Goal: Information Seeking & Learning: Find specific page/section

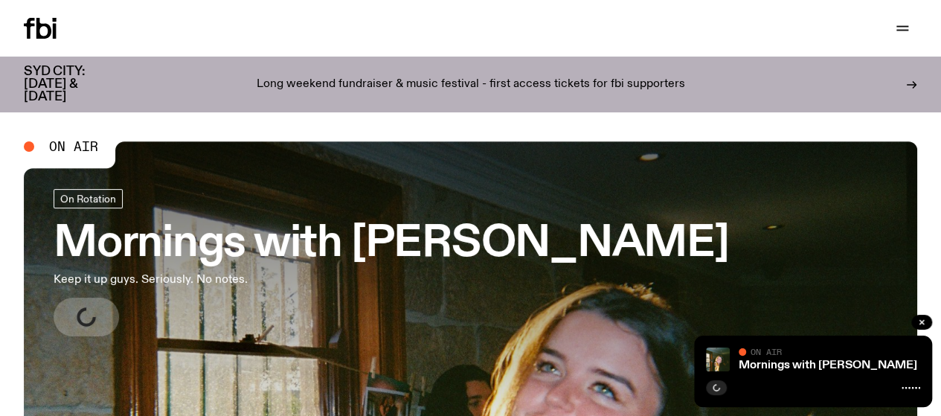
click at [0, 0] on link "Schedule" at bounding box center [0, 0] width 0 height 0
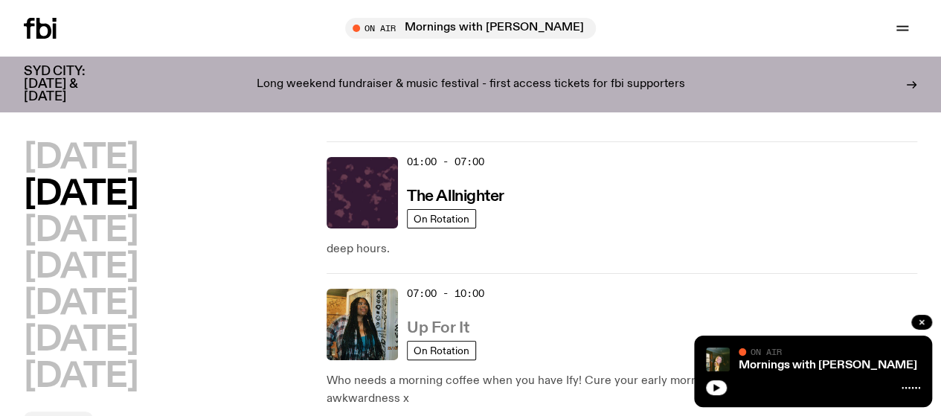
click at [437, 320] on h3 "Up For It" at bounding box center [438, 328] width 62 height 16
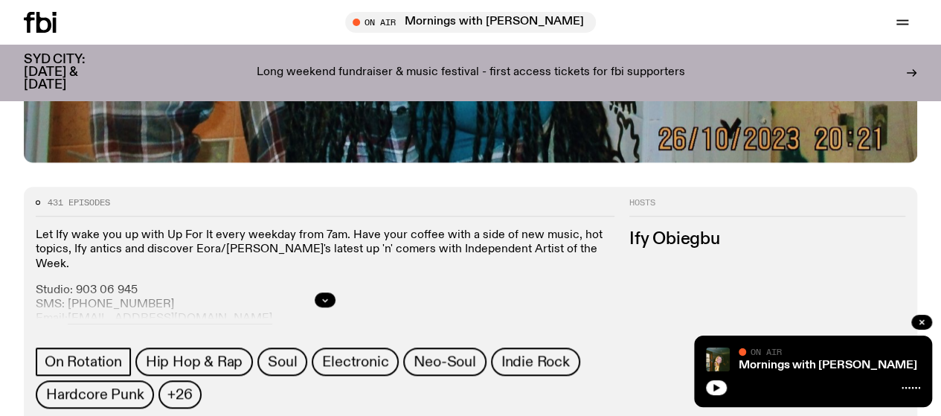
scroll to position [544, 0]
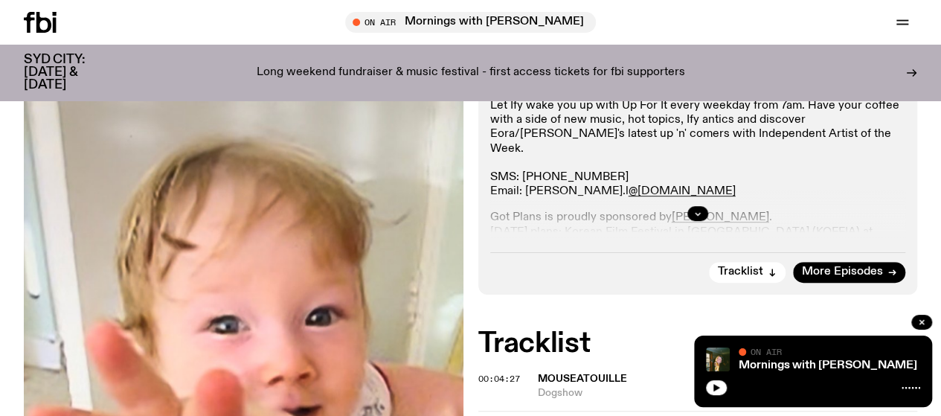
scroll to position [312, 0]
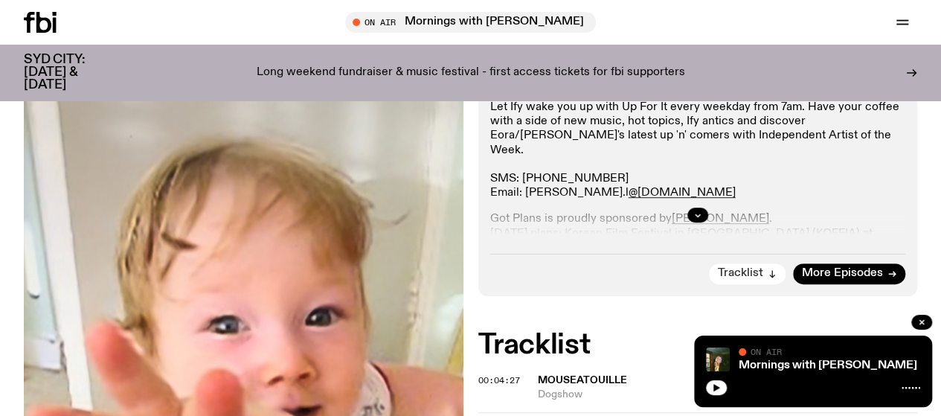
click at [752, 279] on span "Tracklist" at bounding box center [739, 273] width 45 height 11
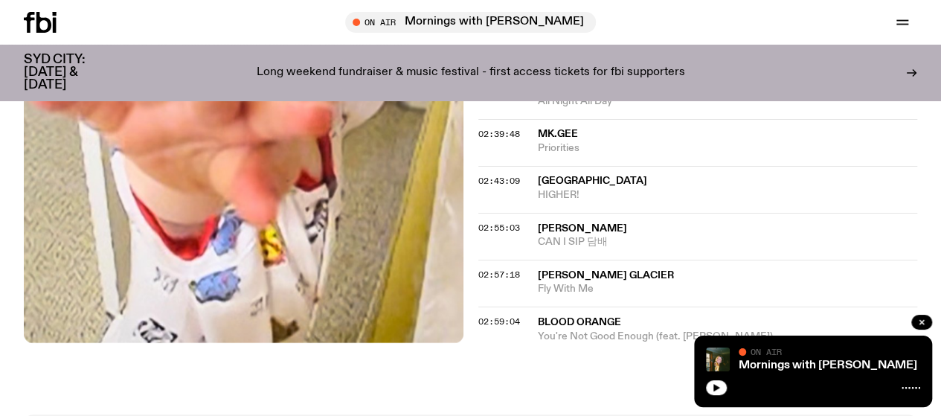
scroll to position [2147, 0]
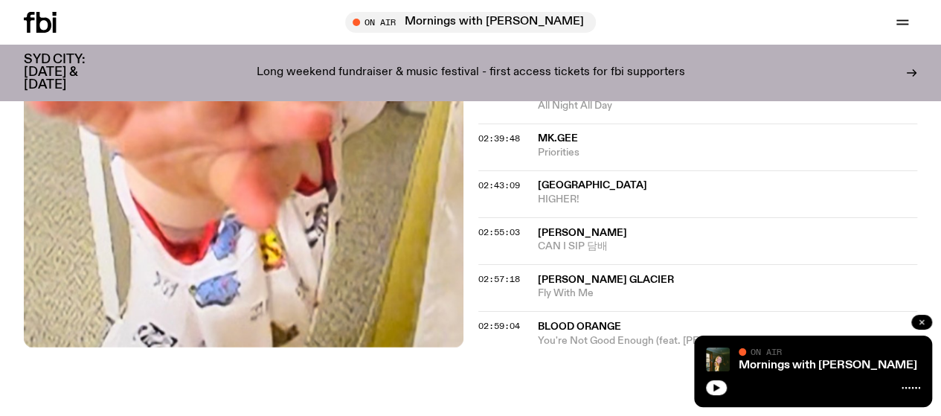
click at [924, 323] on icon "button" at bounding box center [921, 321] width 9 height 9
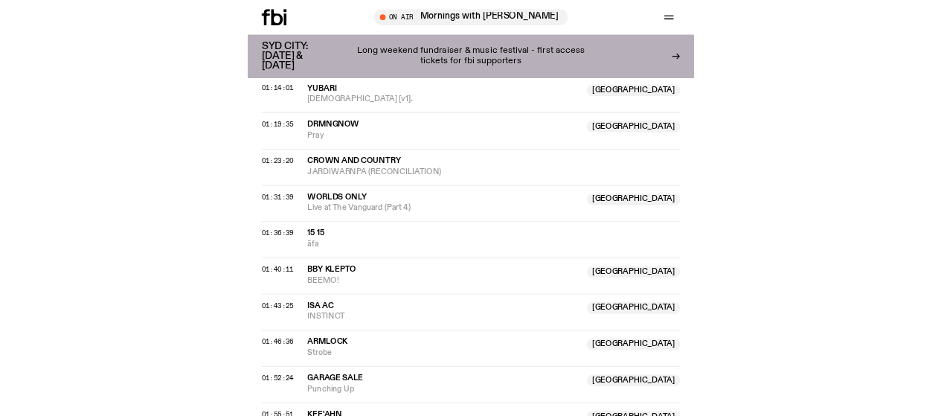
scroll to position [1370, 0]
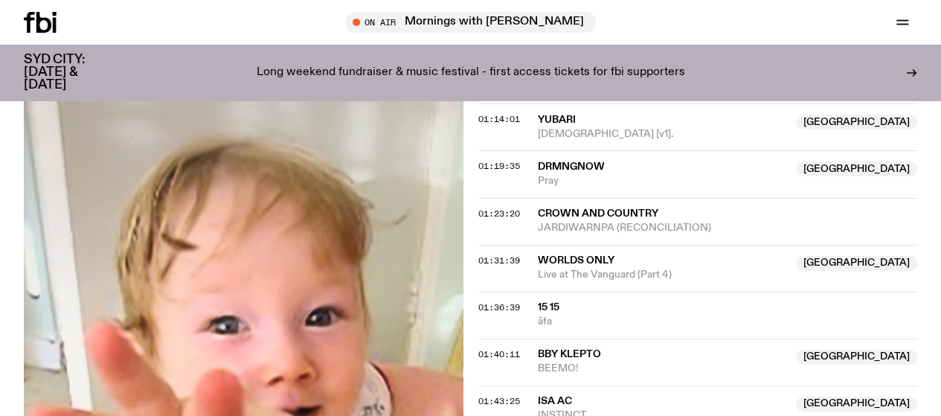
click at [570, 265] on span "Worlds Only" at bounding box center [576, 259] width 77 height 10
click at [614, 281] on span "Live at The Vanguard (Part 4)" at bounding box center [663, 274] width 250 height 14
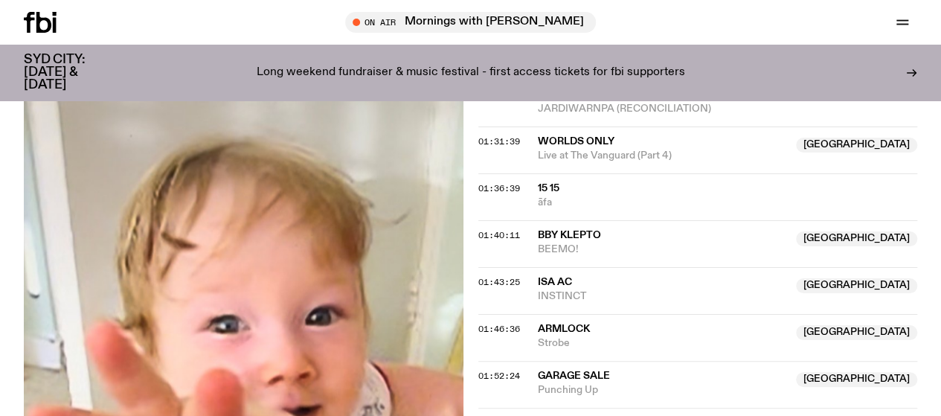
scroll to position [1489, 0]
